Goal: Book appointment/travel/reservation

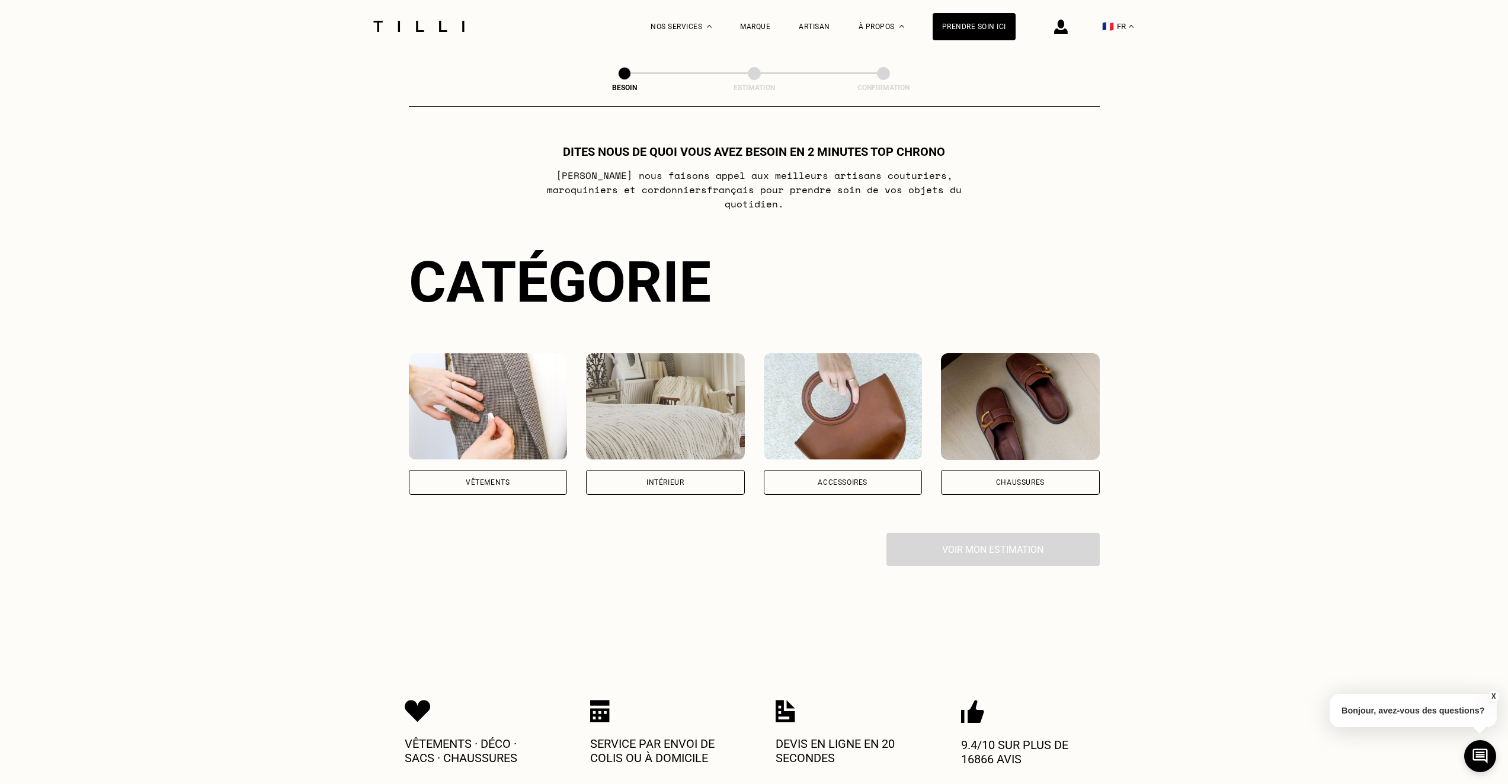
click at [493, 479] on div "Vêtements" at bounding box center [488, 482] width 44 height 7
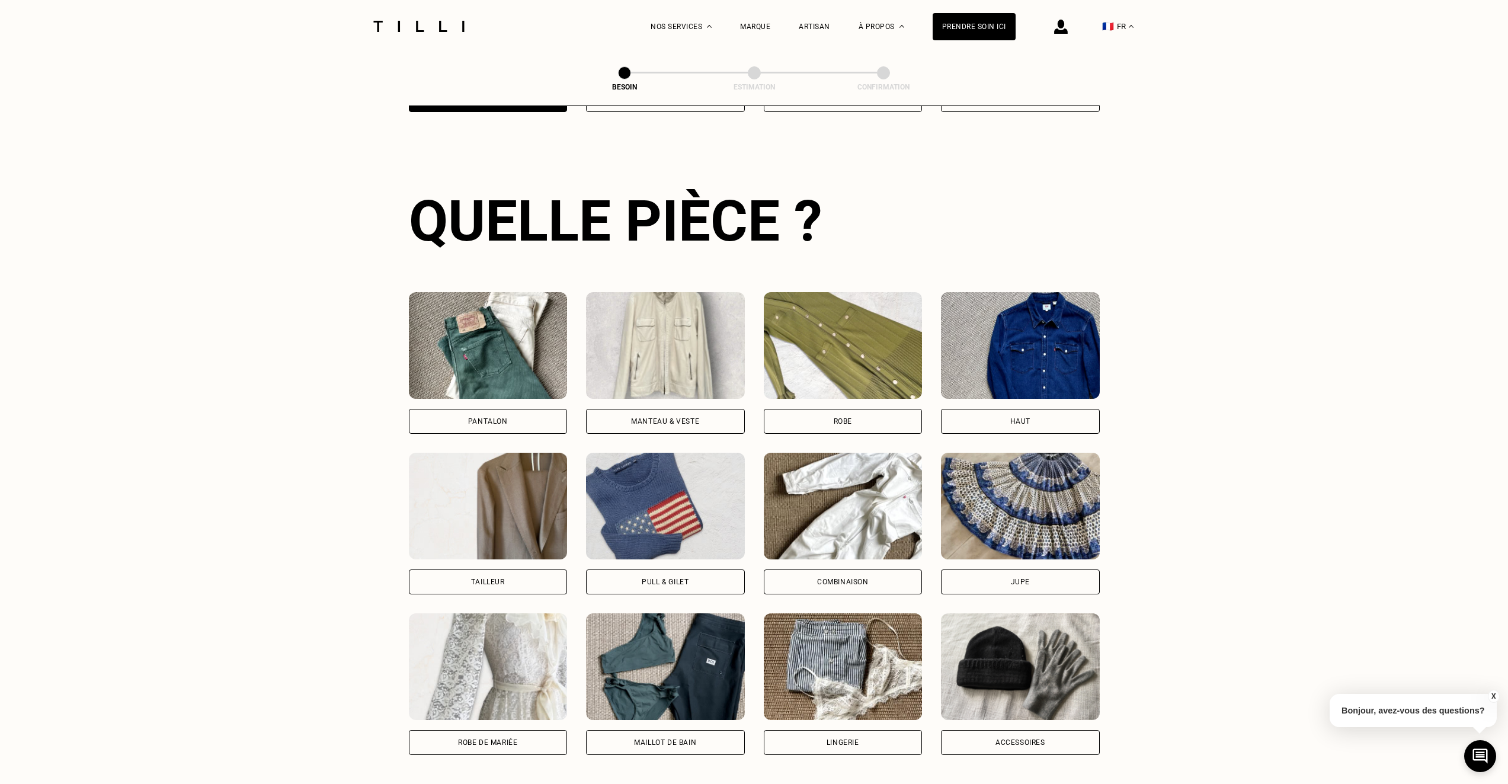
scroll to position [386, 0]
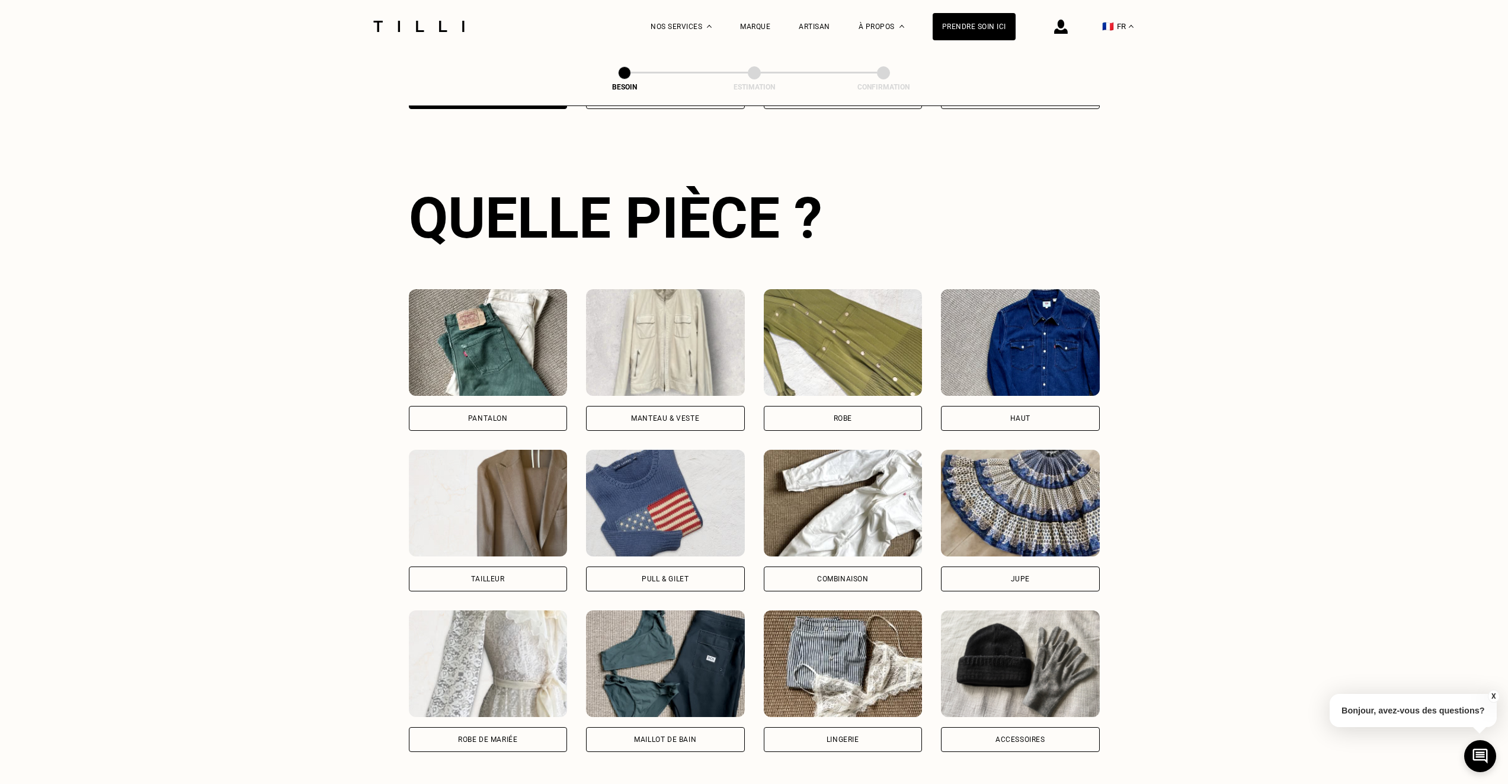
click at [1008, 406] on div "Haut" at bounding box center [1020, 418] width 159 height 25
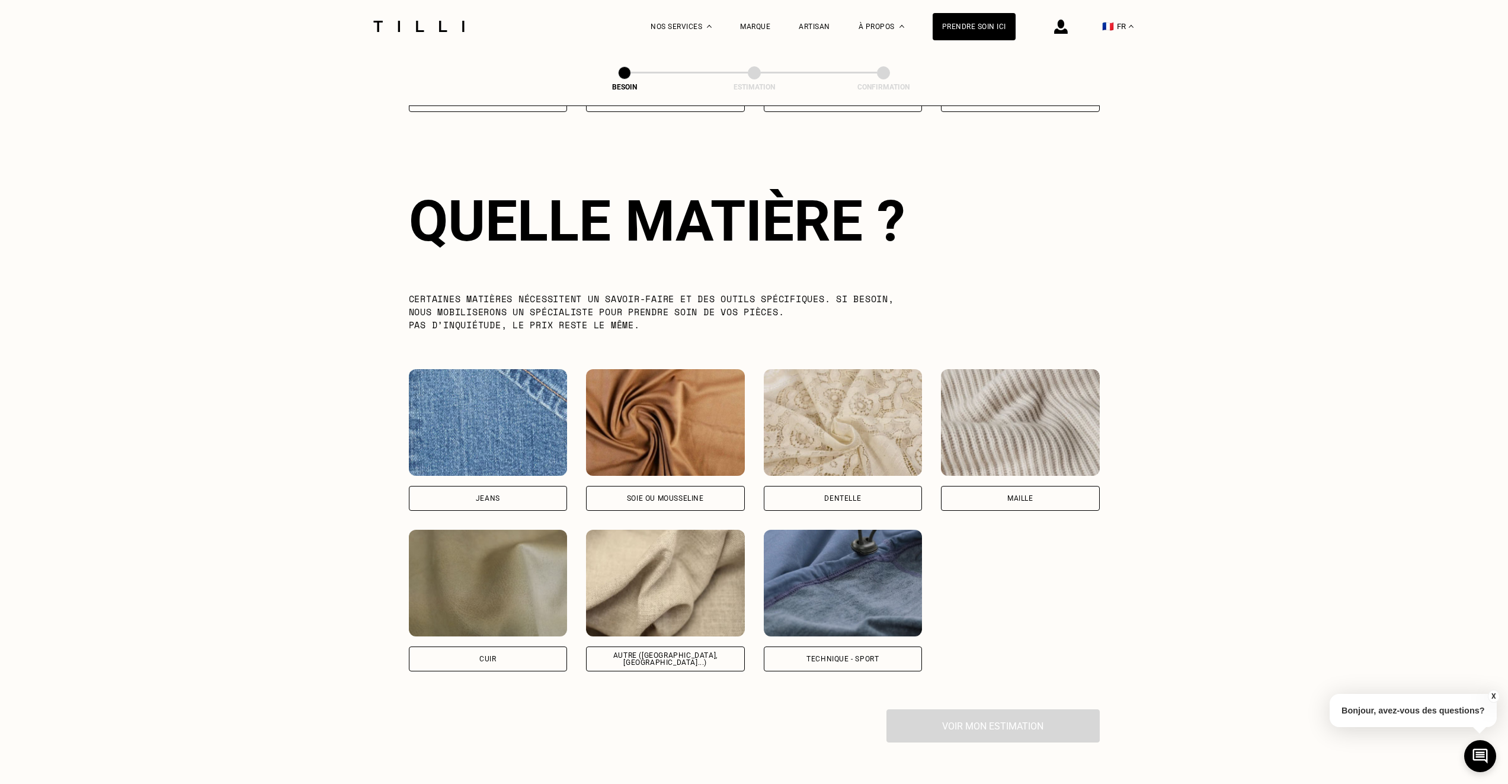
scroll to position [1029, 0]
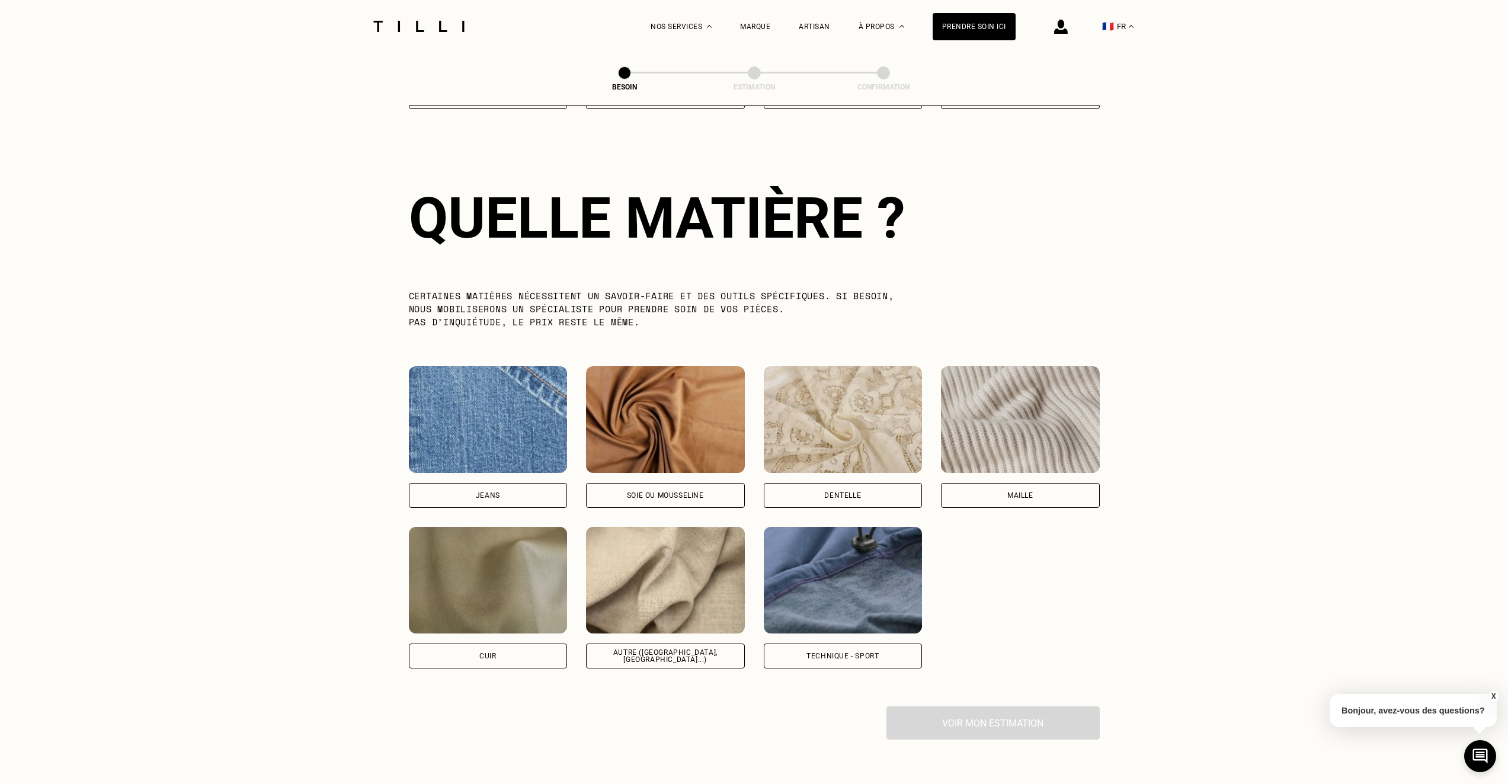
click at [628, 649] on div "Autre ([GEOGRAPHIC_DATA], [GEOGRAPHIC_DATA]...)" at bounding box center [665, 656] width 139 height 14
select select "FR"
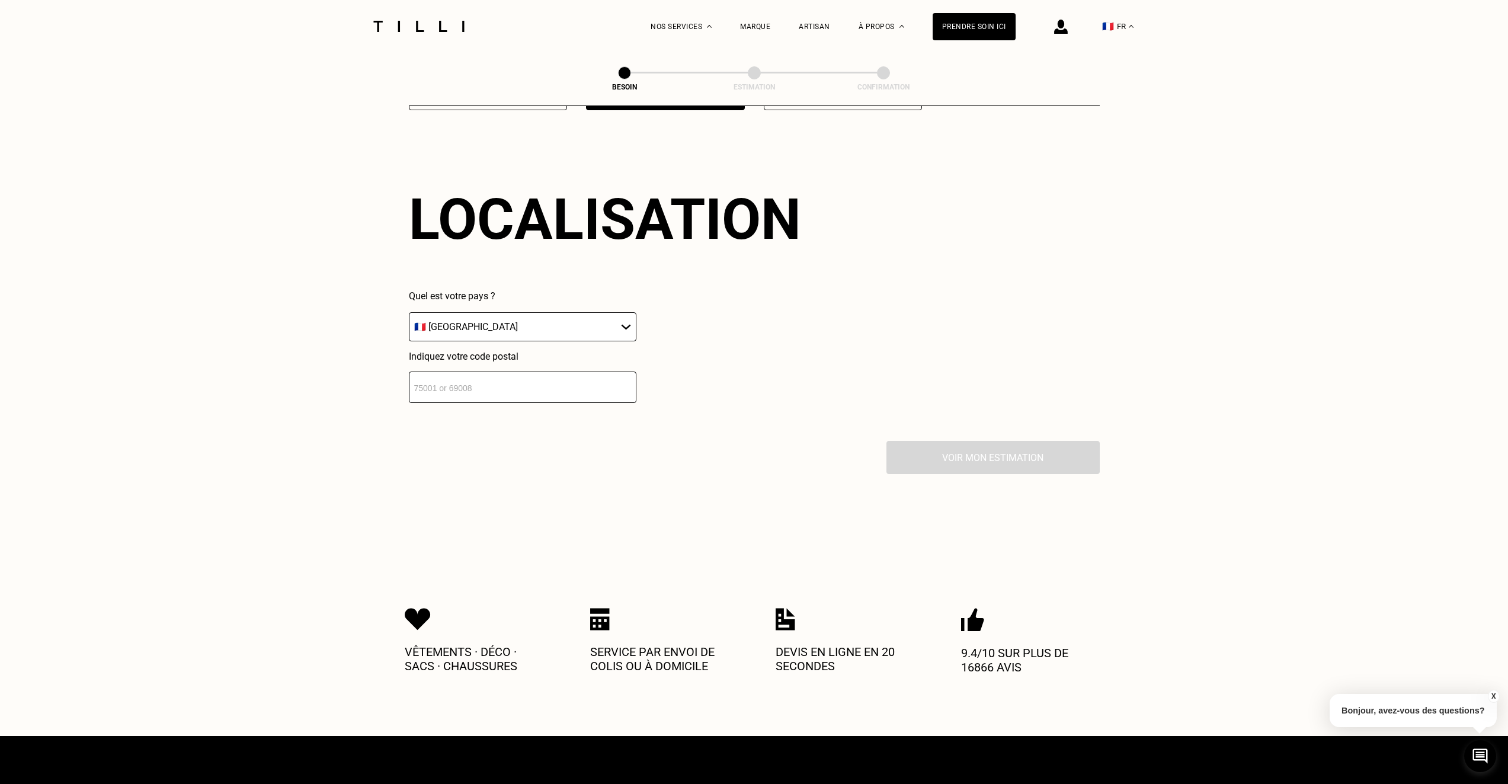
scroll to position [1589, 0]
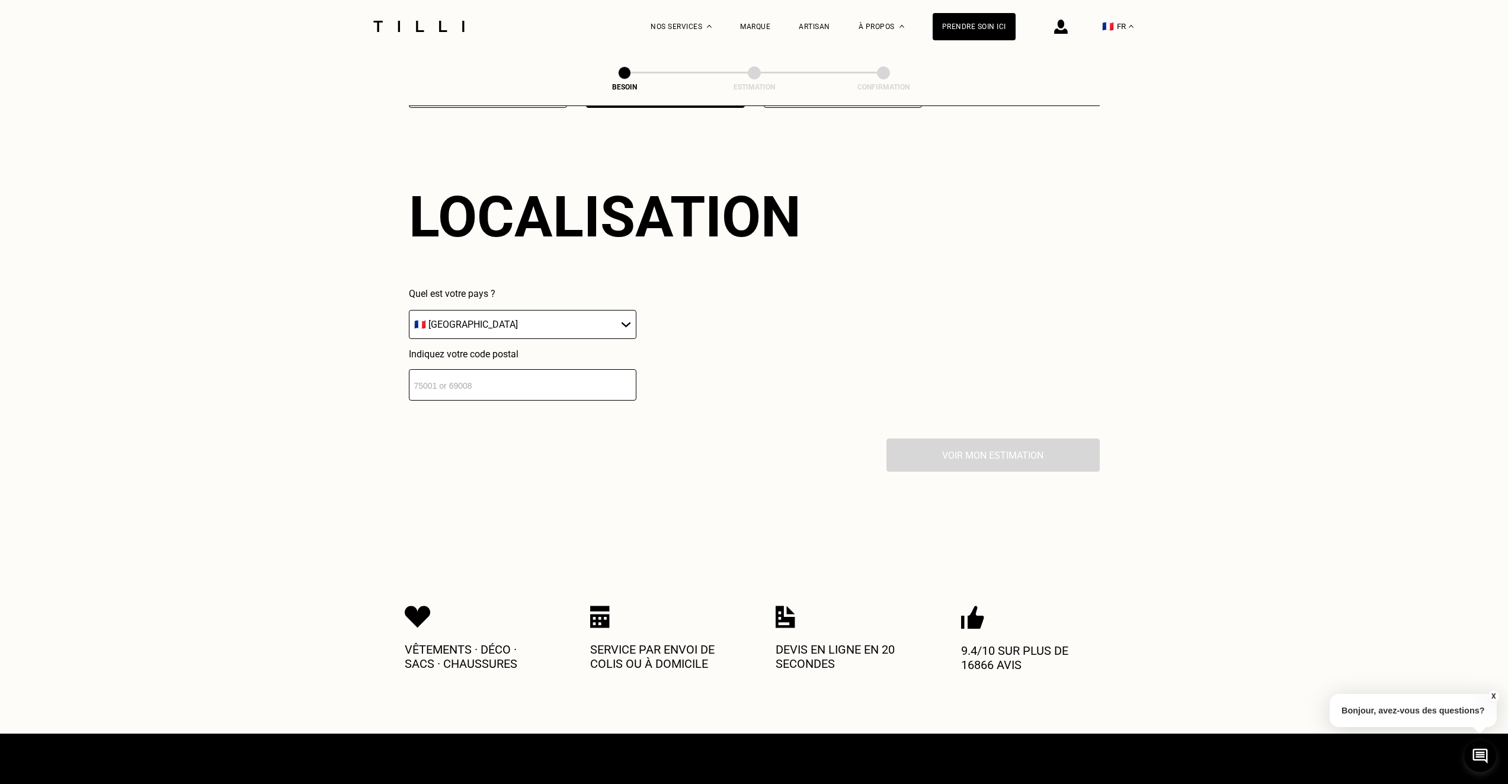
click at [587, 371] on input "number" at bounding box center [523, 384] width 228 height 31
type input "75008"
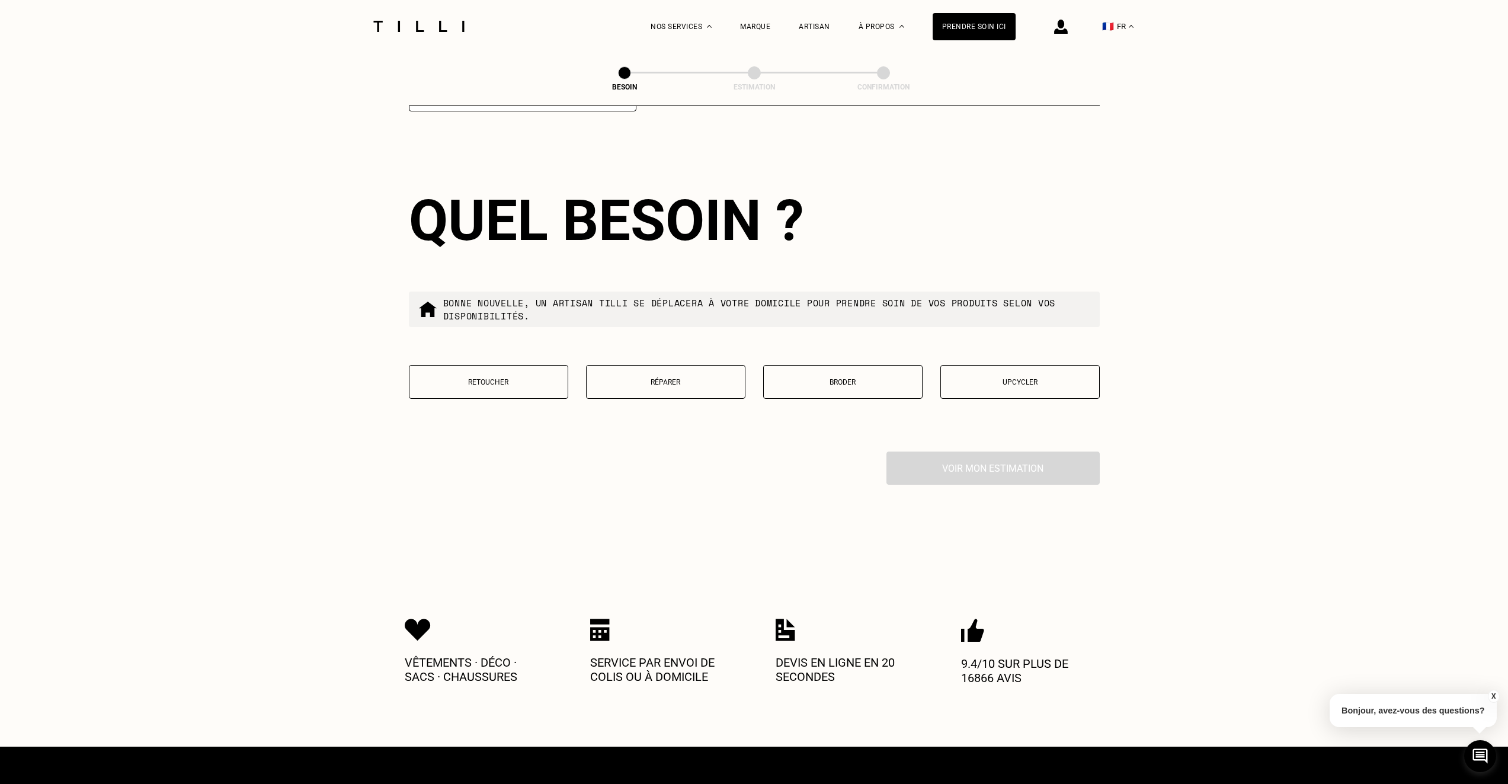
scroll to position [1882, 0]
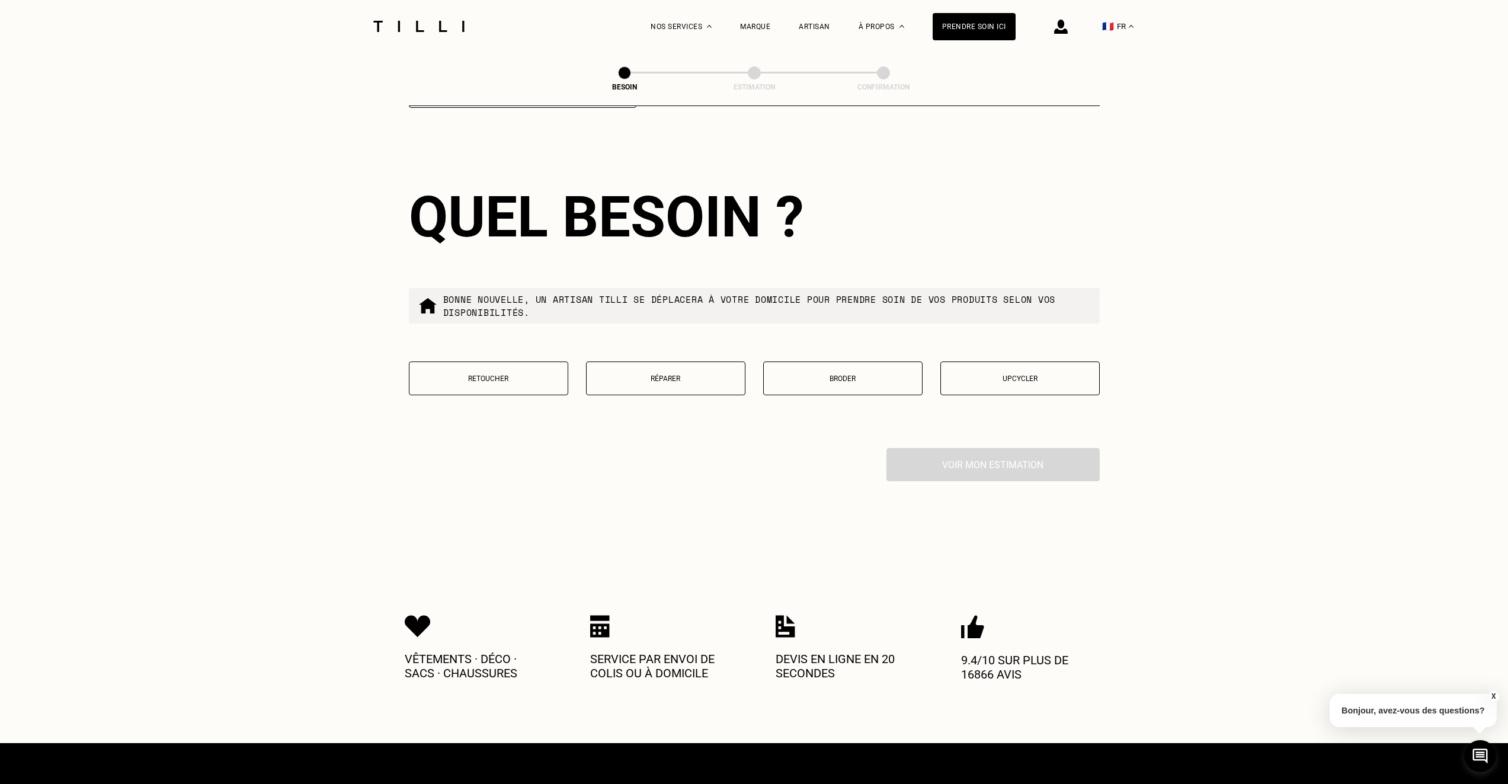
click at [650, 370] on button "Réparer" at bounding box center [665, 378] width 159 height 34
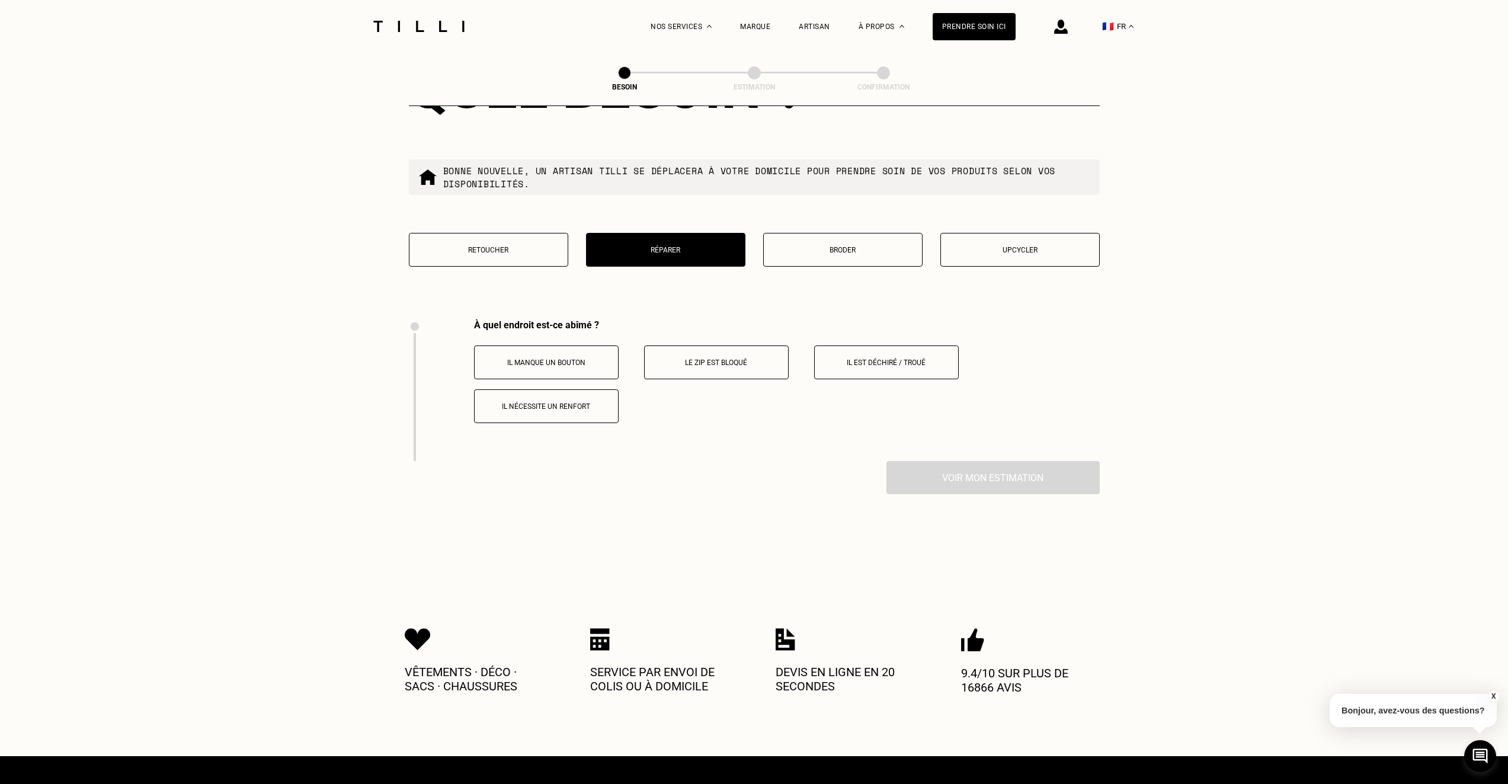
scroll to position [1993, 0]
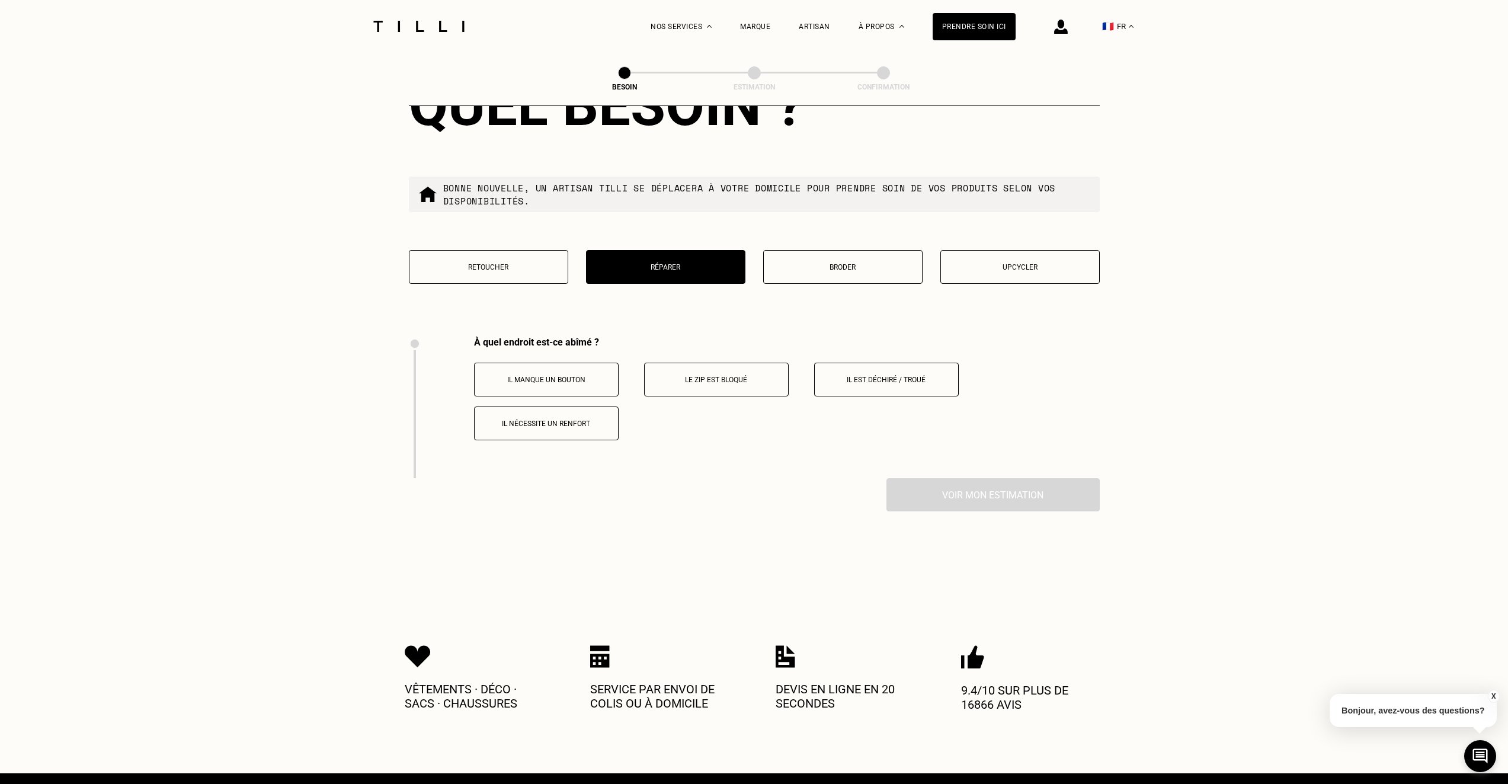
click at [510, 264] on button "Retoucher" at bounding box center [488, 267] width 159 height 34
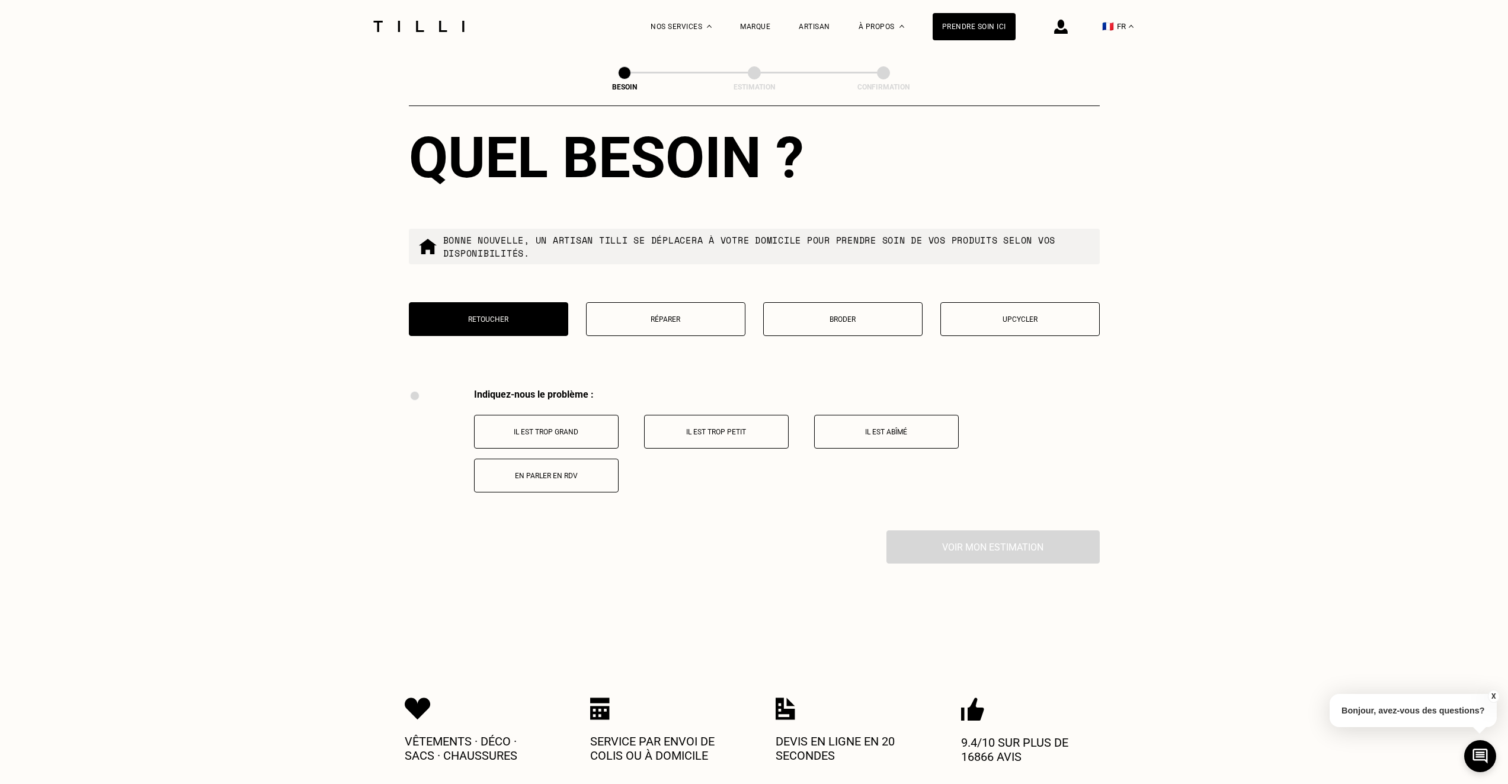
scroll to position [1914, 0]
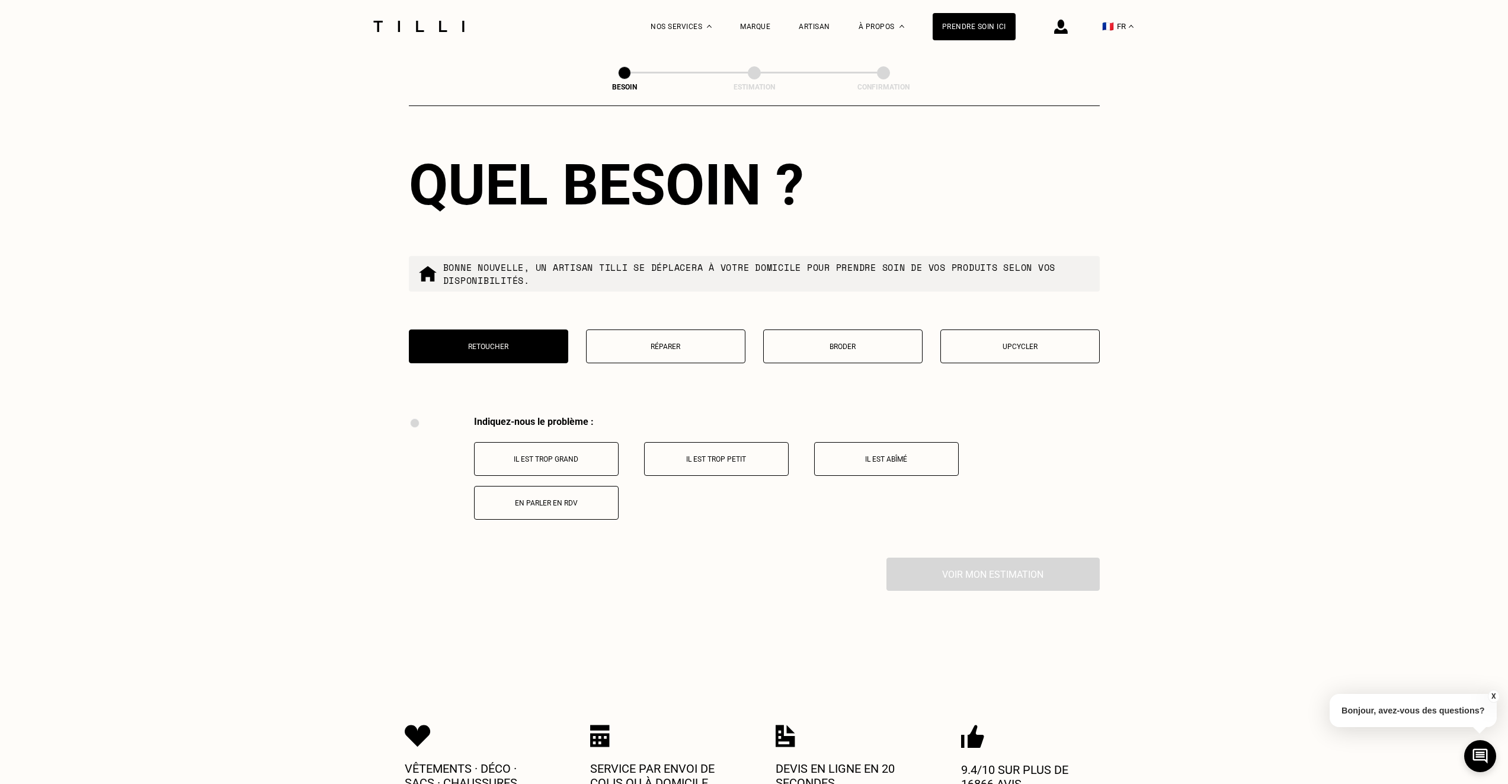
click at [983, 342] on p "Upcycler" at bounding box center [1020, 346] width 146 height 8
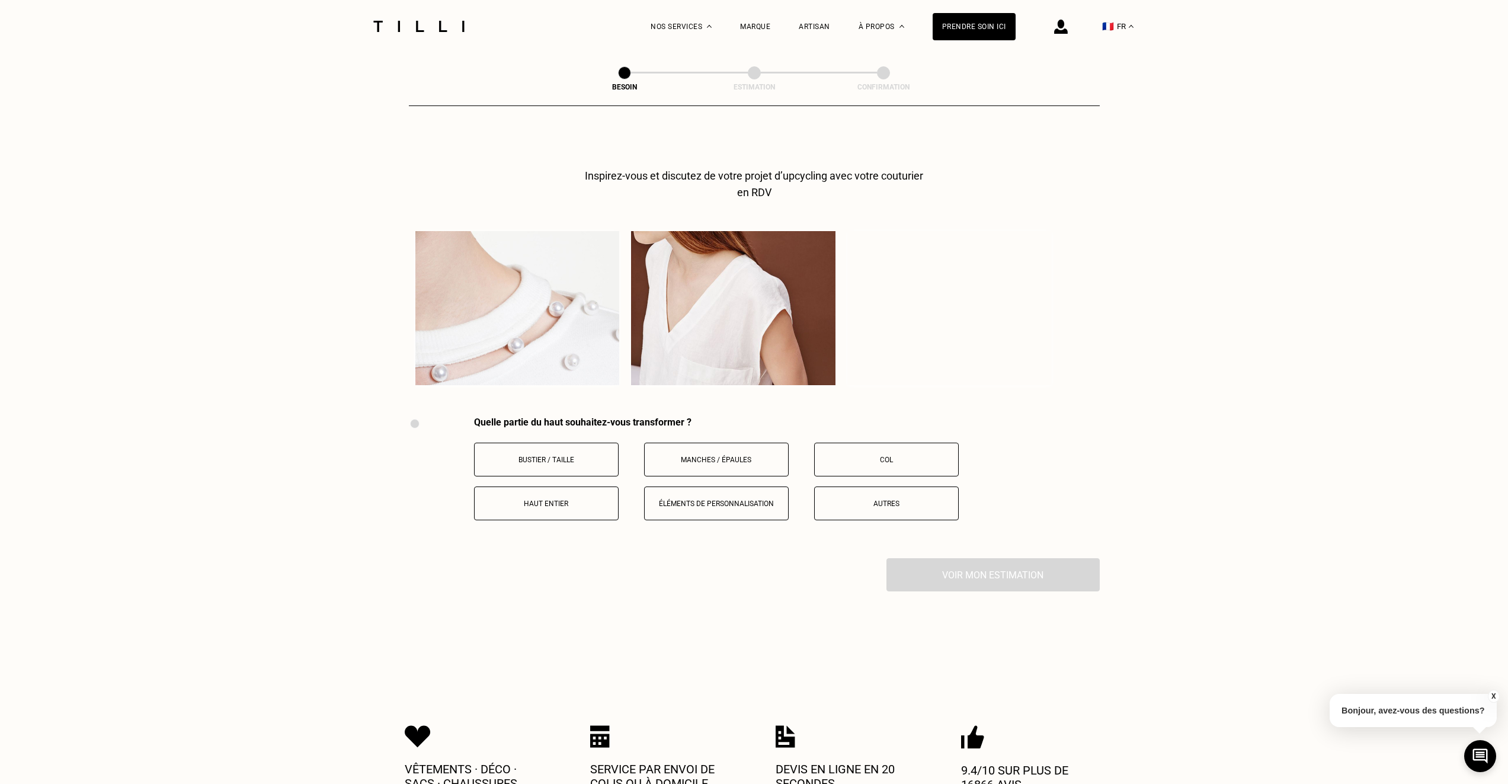
scroll to position [2185, 0]
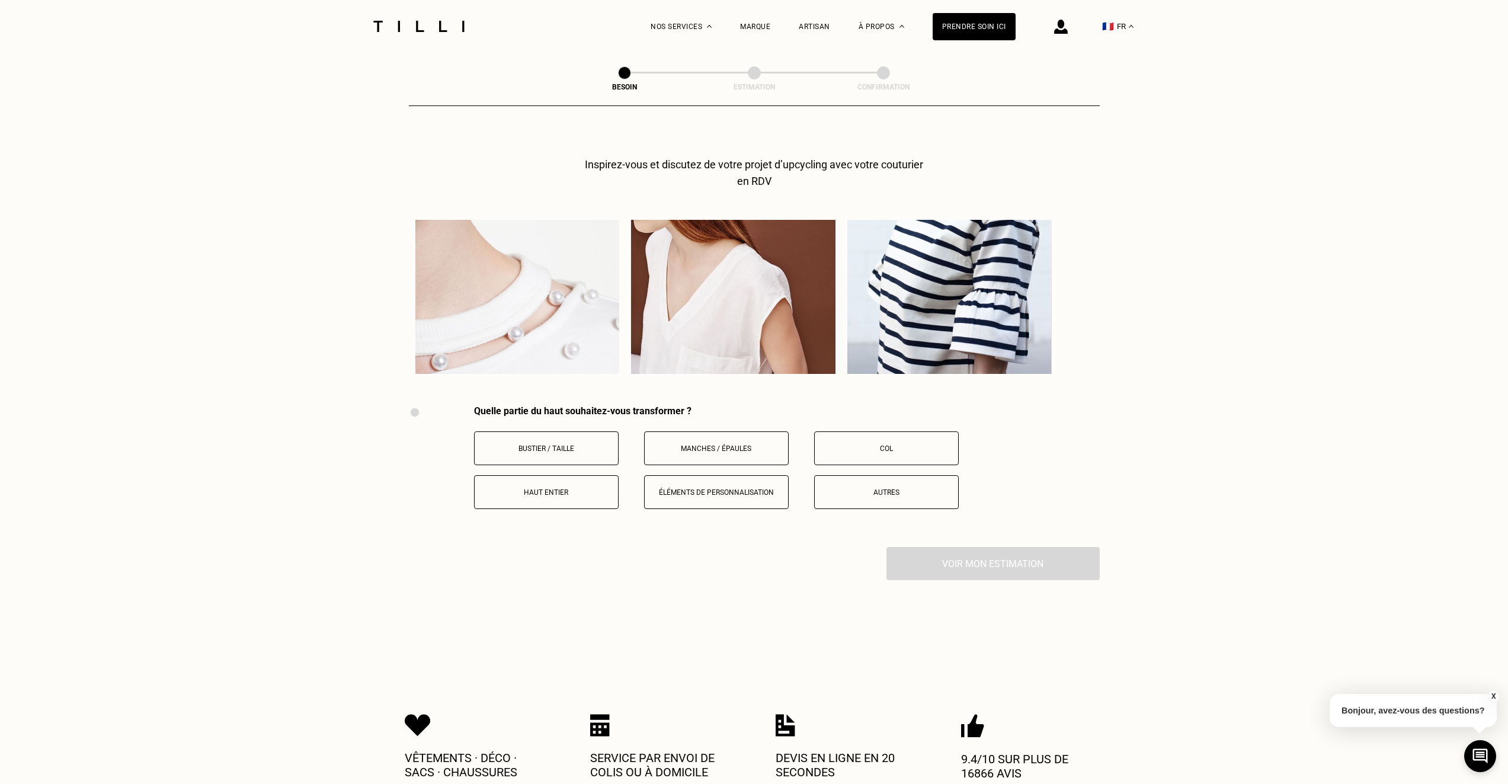
click at [872, 444] on p "Col" at bounding box center [887, 448] width 132 height 8
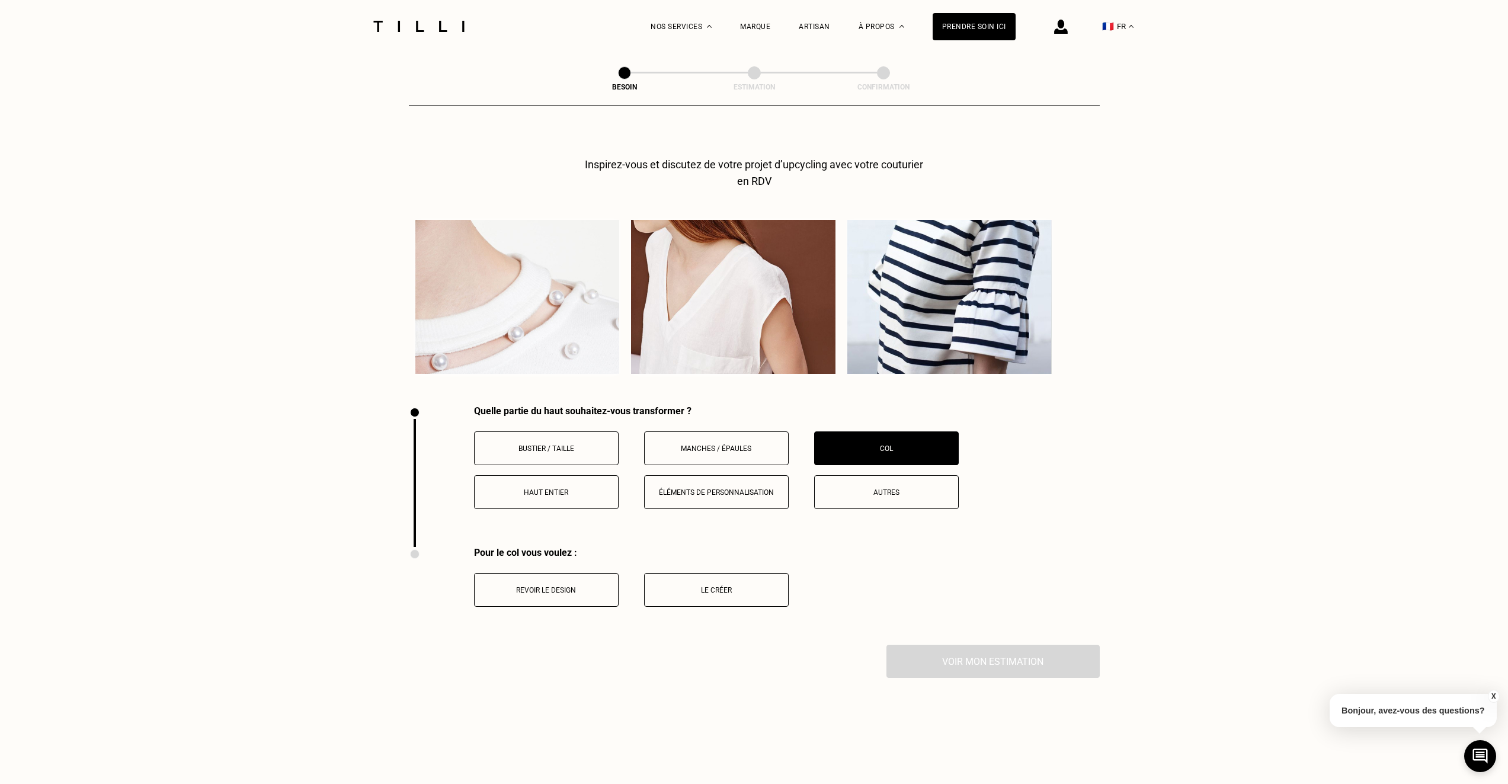
click at [694, 586] on p "Le créer" at bounding box center [717, 590] width 132 height 8
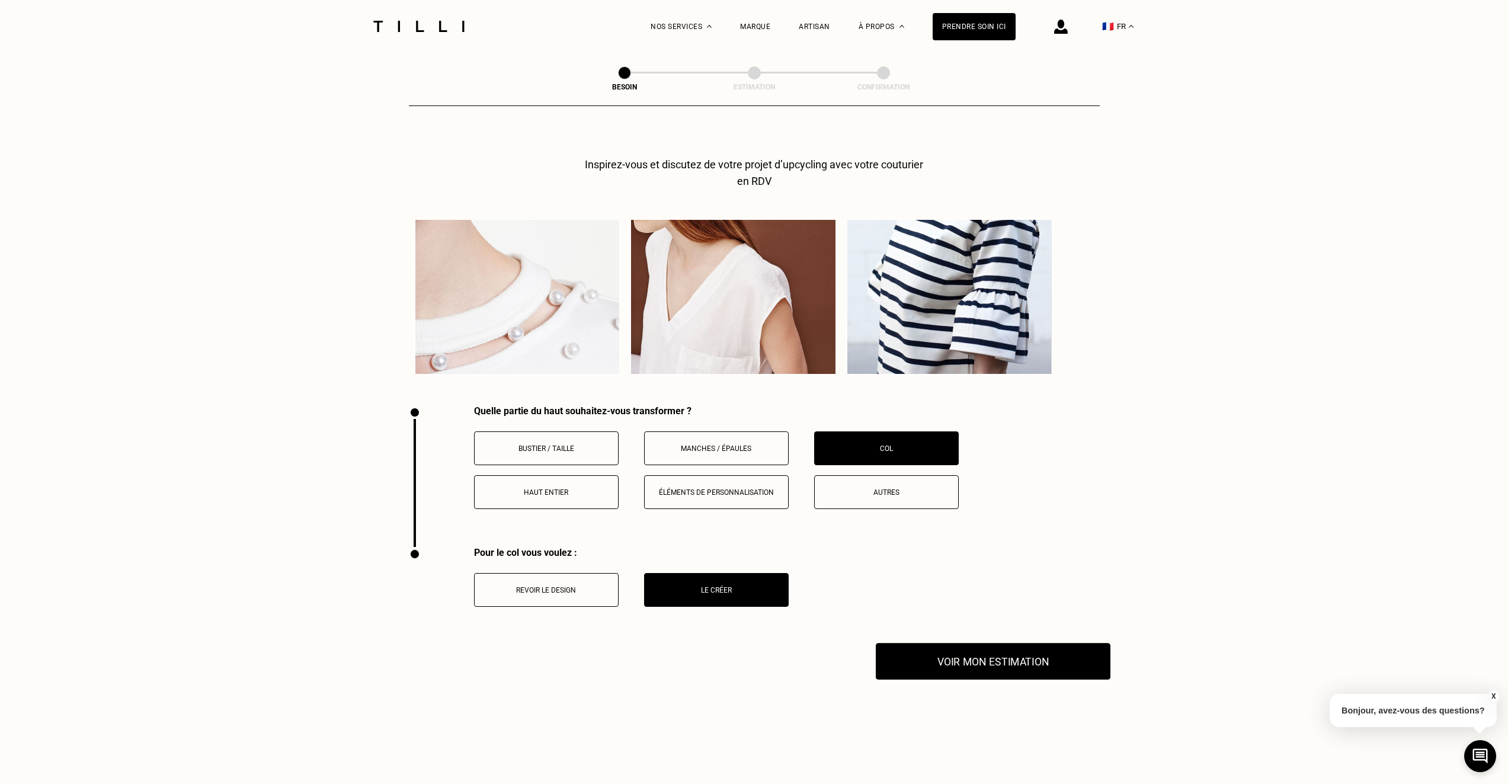
click at [930, 652] on button "Voir mon estimation" at bounding box center [993, 661] width 235 height 37
